Goal: Find specific page/section: Find specific page/section

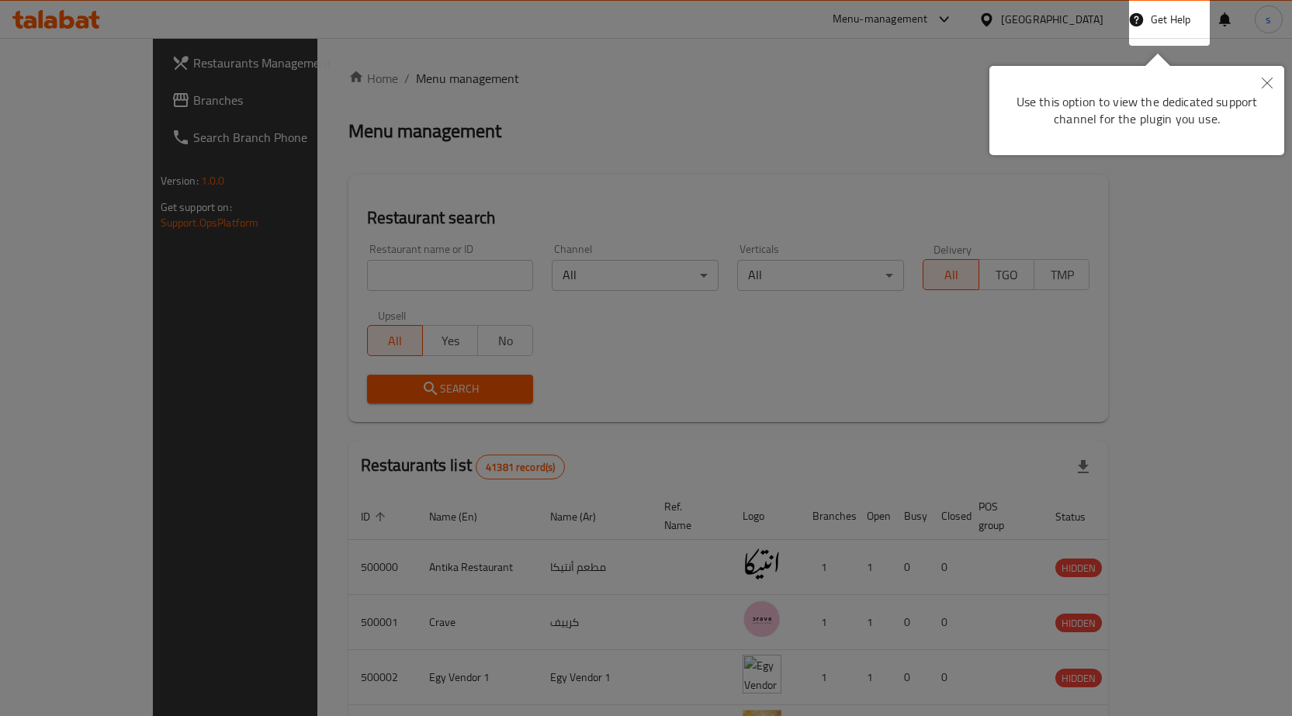
click at [1203, 16] on div at bounding box center [646, 358] width 1292 height 716
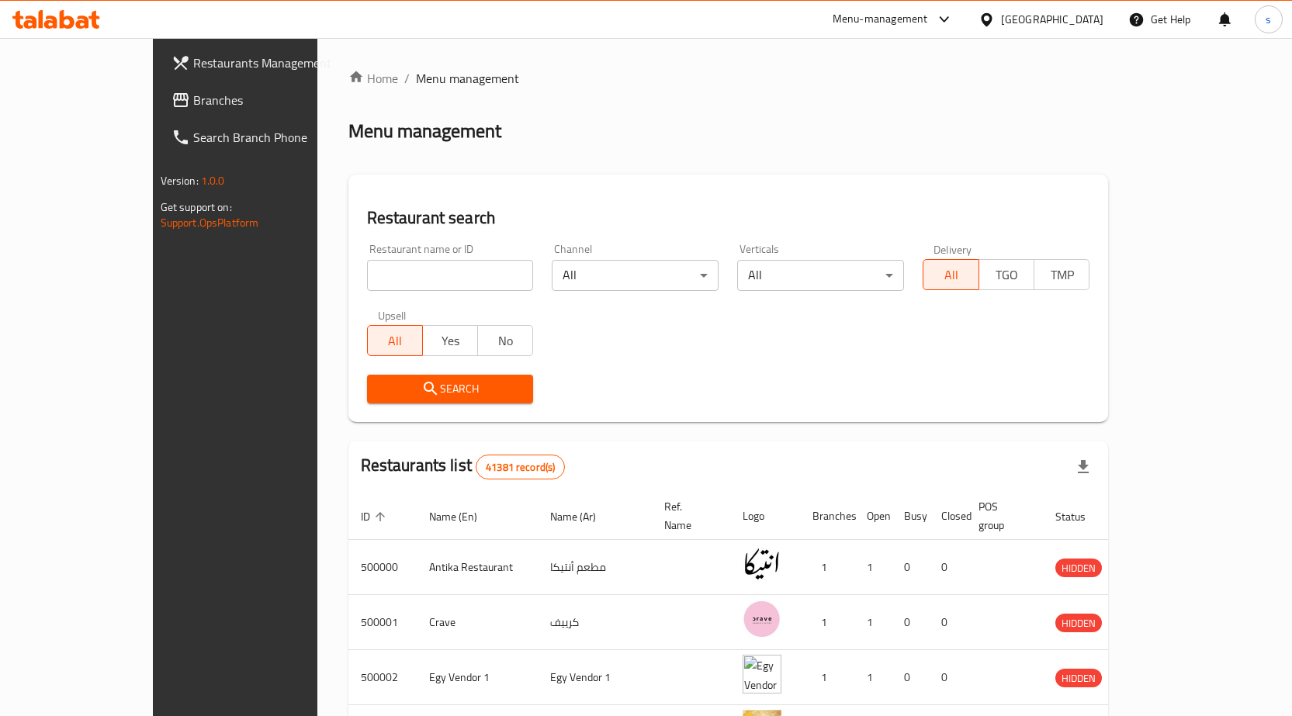
click at [1173, 31] on div "Get Help" at bounding box center [1159, 19] width 63 height 37
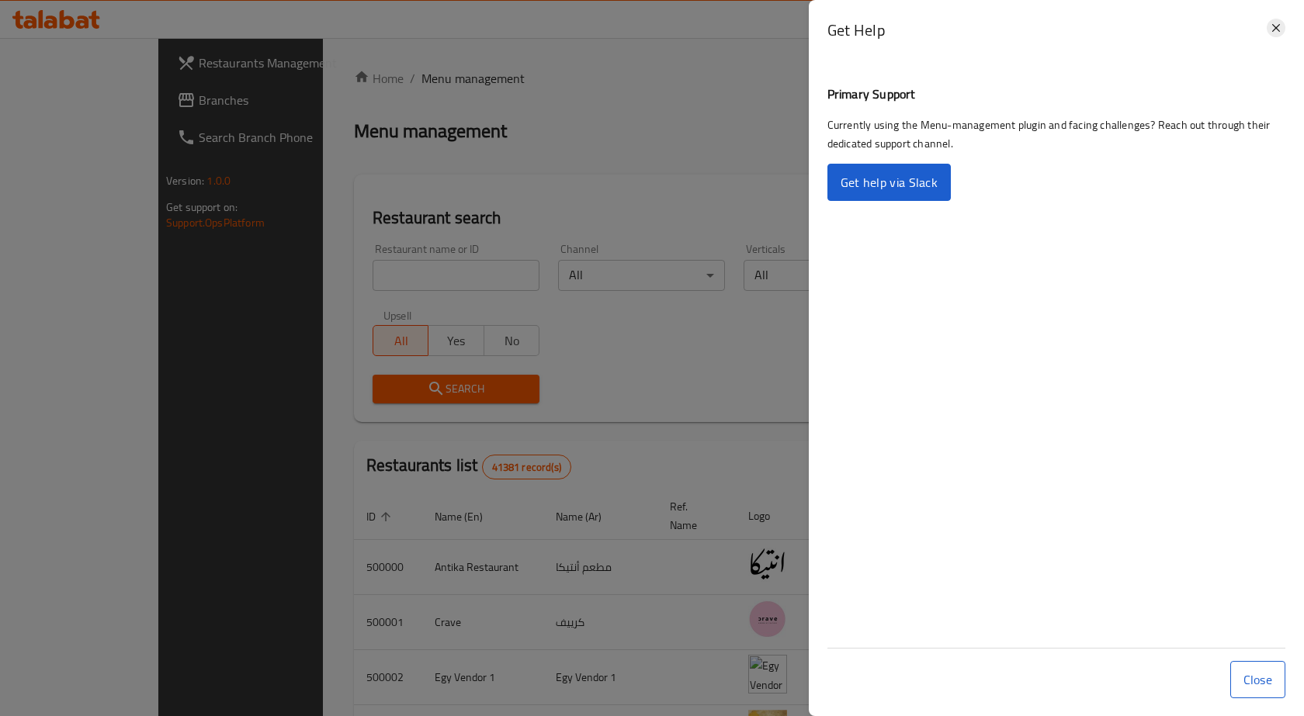
click at [1271, 27] on icon at bounding box center [1276, 28] width 19 height 19
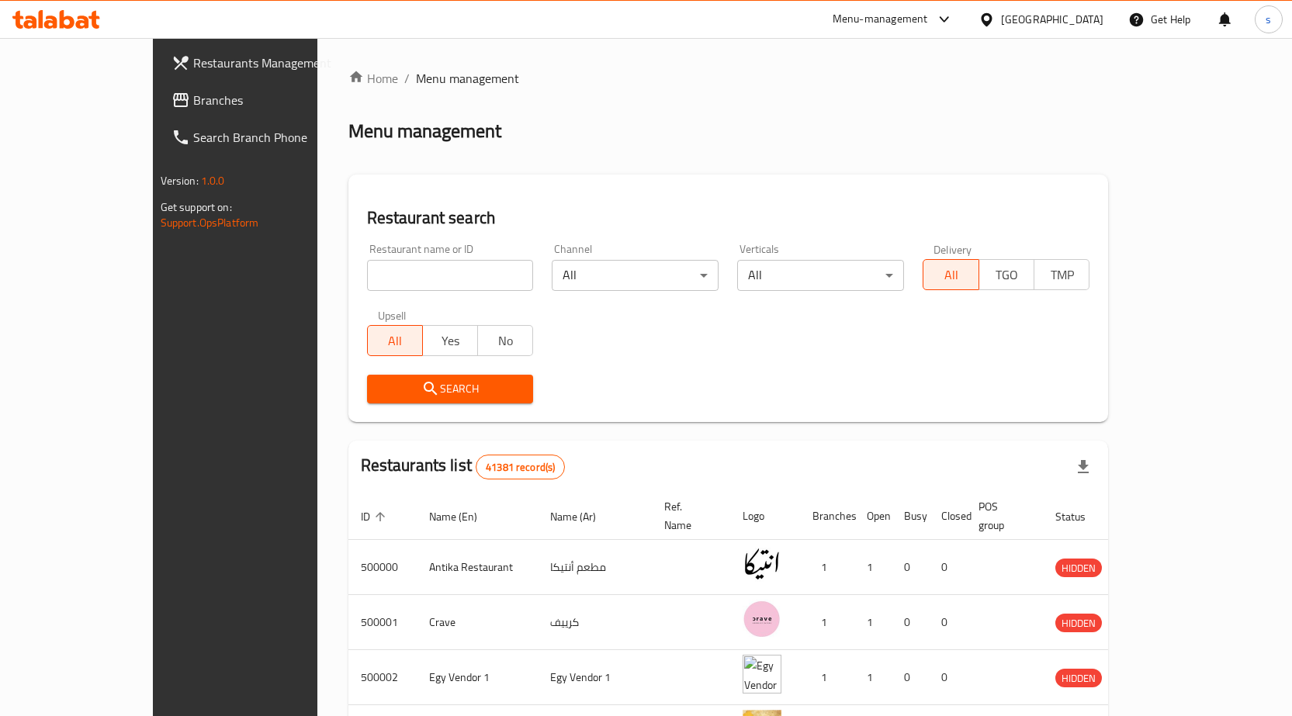
click at [1077, 23] on div "[GEOGRAPHIC_DATA]" at bounding box center [1052, 19] width 102 height 17
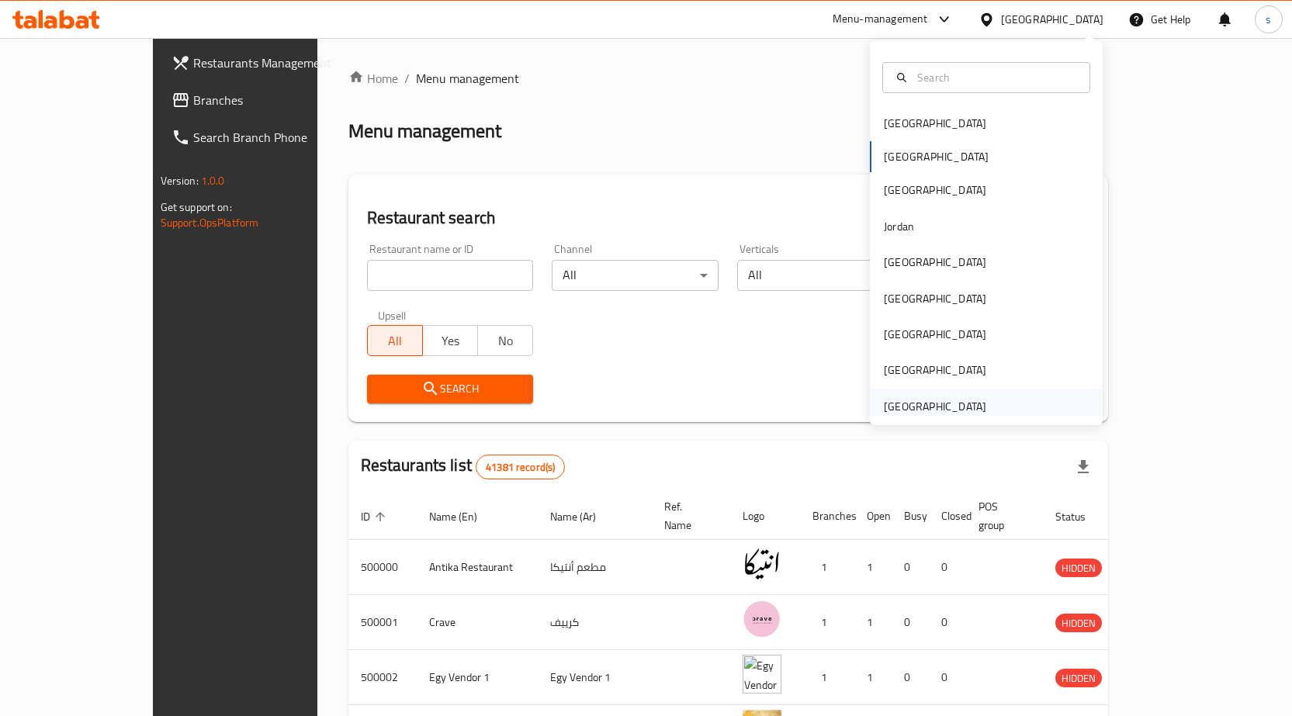
click at [884, 402] on div "[GEOGRAPHIC_DATA]" at bounding box center [935, 406] width 102 height 17
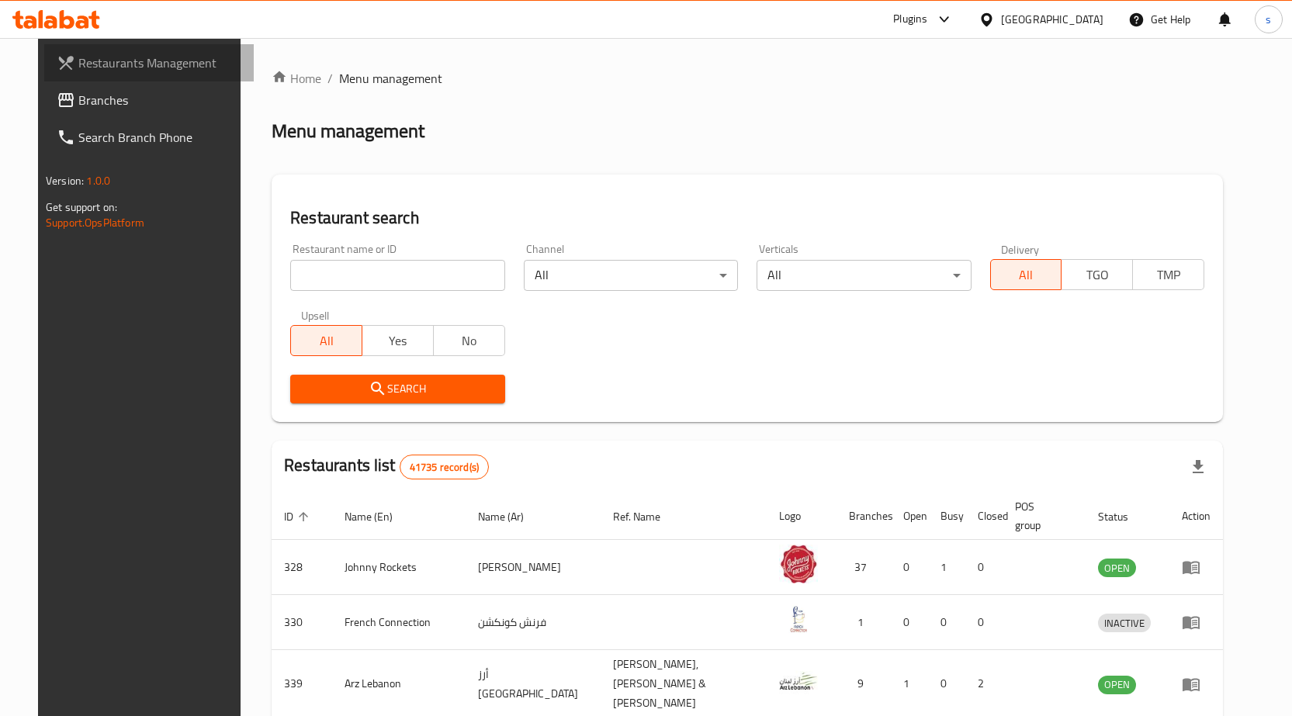
click at [81, 56] on span "Restaurants Management" at bounding box center [159, 63] width 163 height 19
